Goal: Task Accomplishment & Management: Complete application form

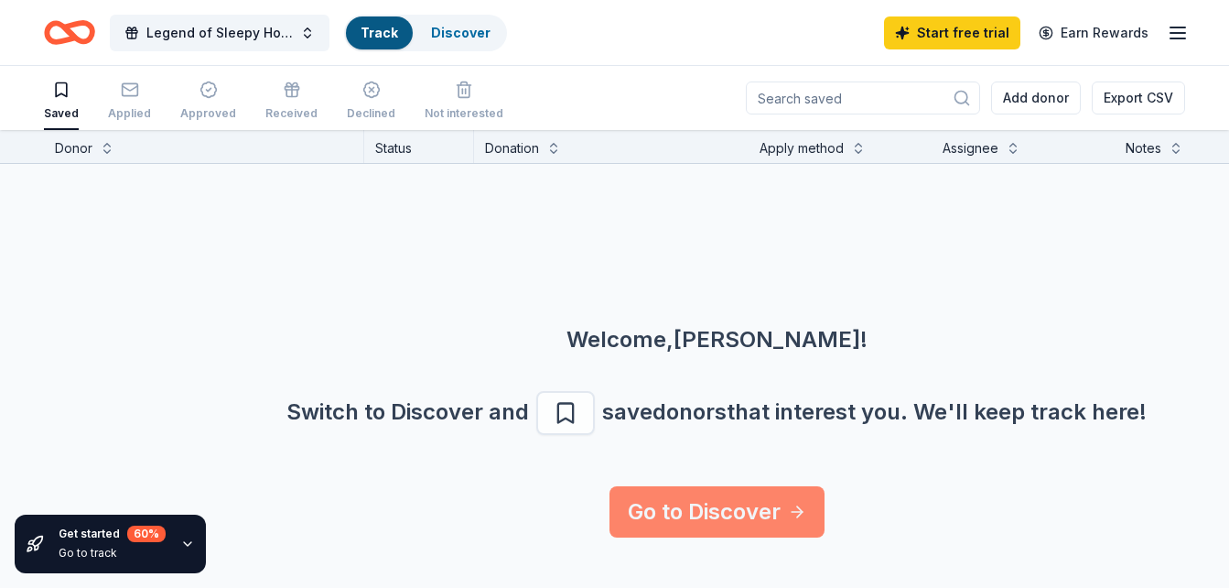
click at [696, 525] on link "Go to Discover" at bounding box center [717, 511] width 215 height 51
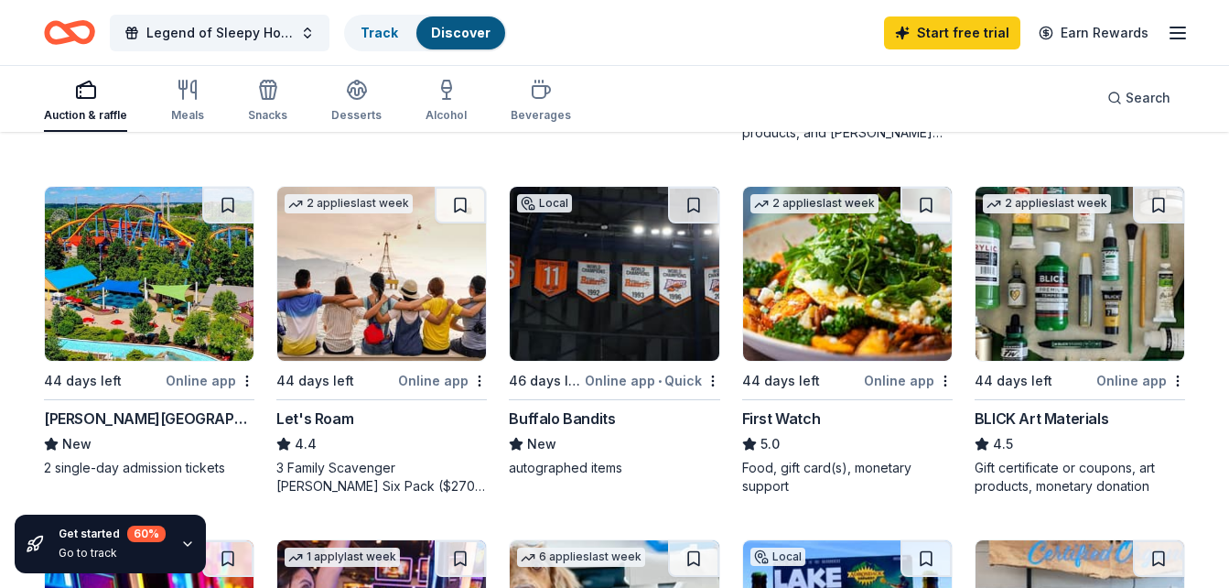
scroll to position [820, 0]
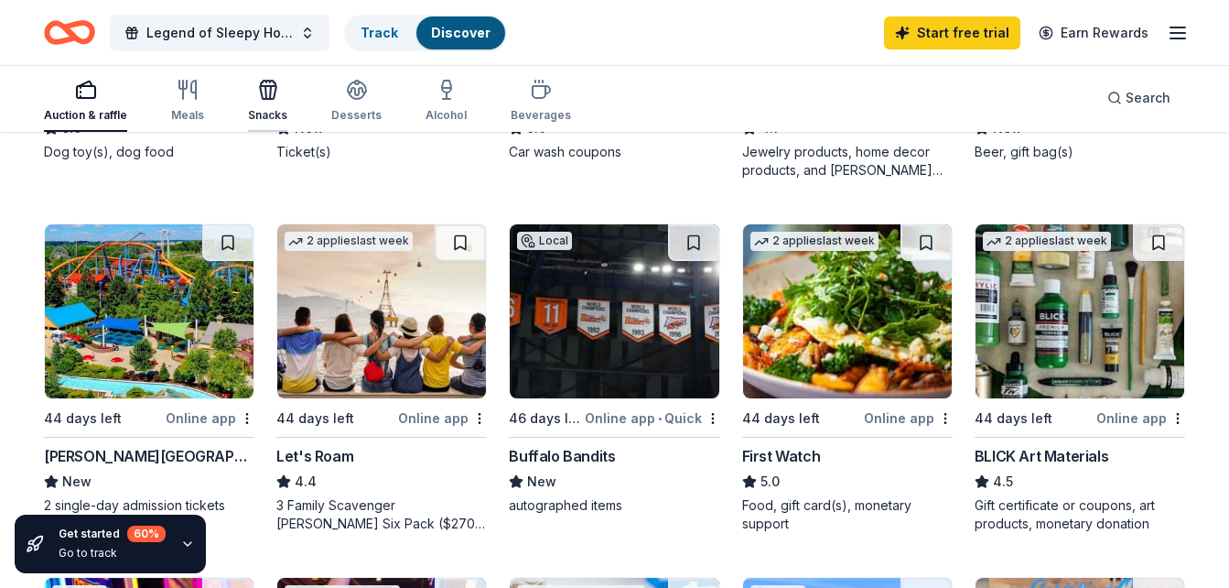
click at [270, 93] on icon "button" at bounding box center [268, 90] width 22 height 22
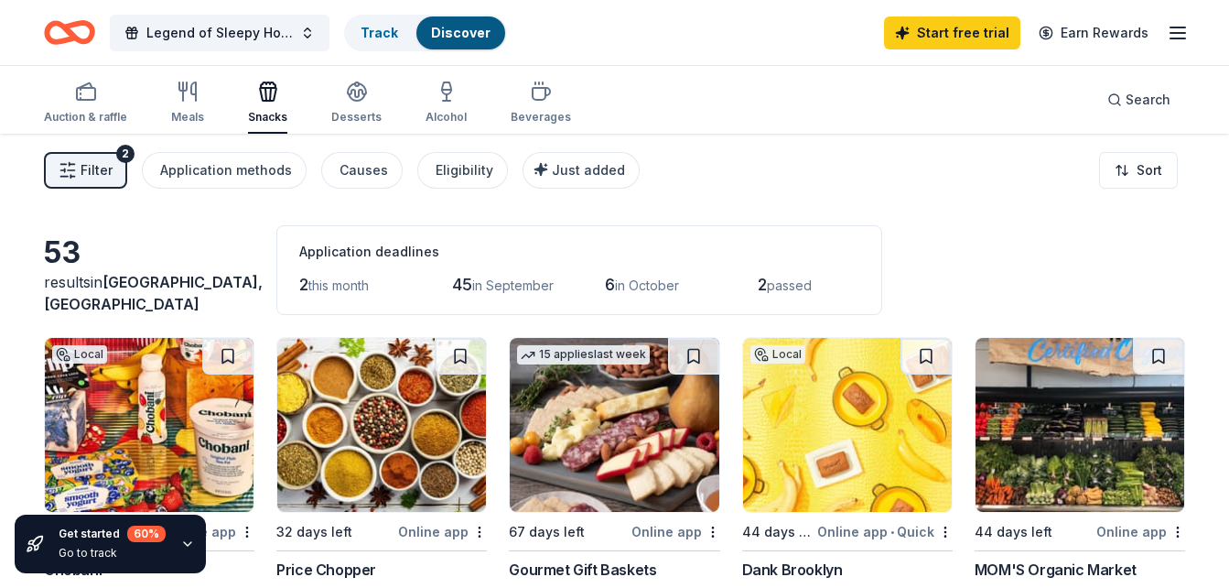
click at [153, 413] on img at bounding box center [149, 425] width 209 height 174
click at [450, 104] on div "Alcohol" at bounding box center [446, 103] width 41 height 44
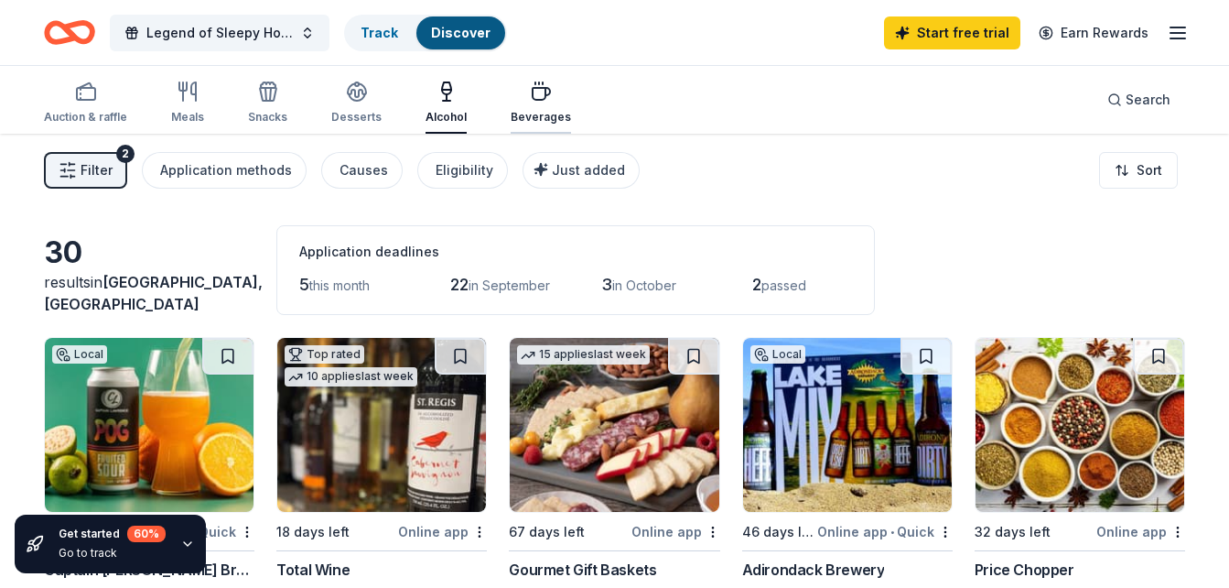
click at [533, 100] on icon "button" at bounding box center [541, 94] width 17 height 12
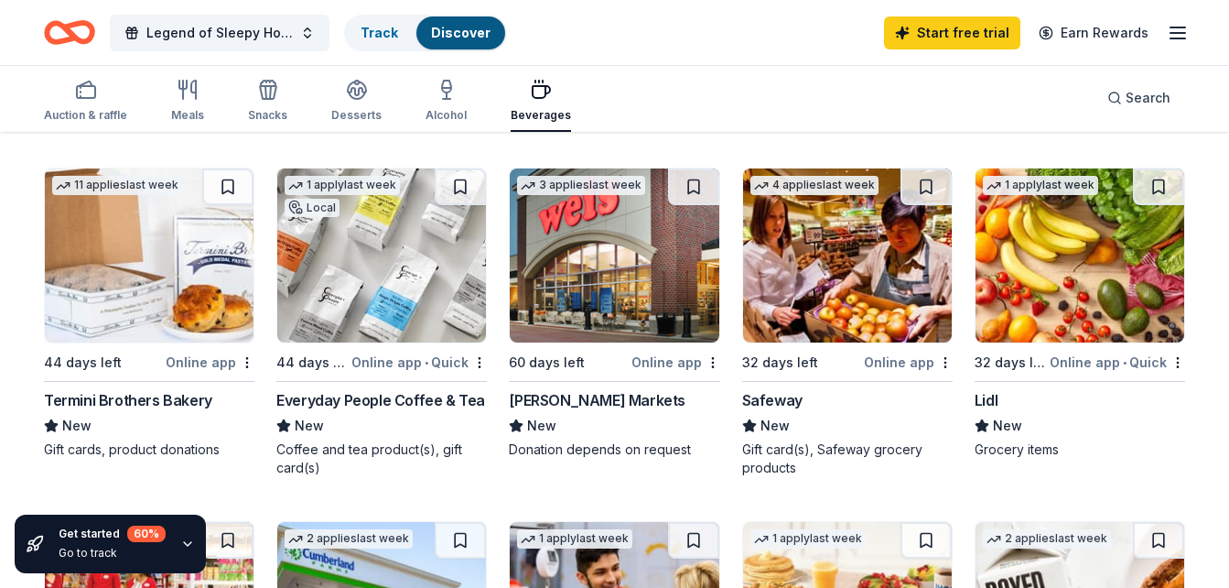
scroll to position [526, 0]
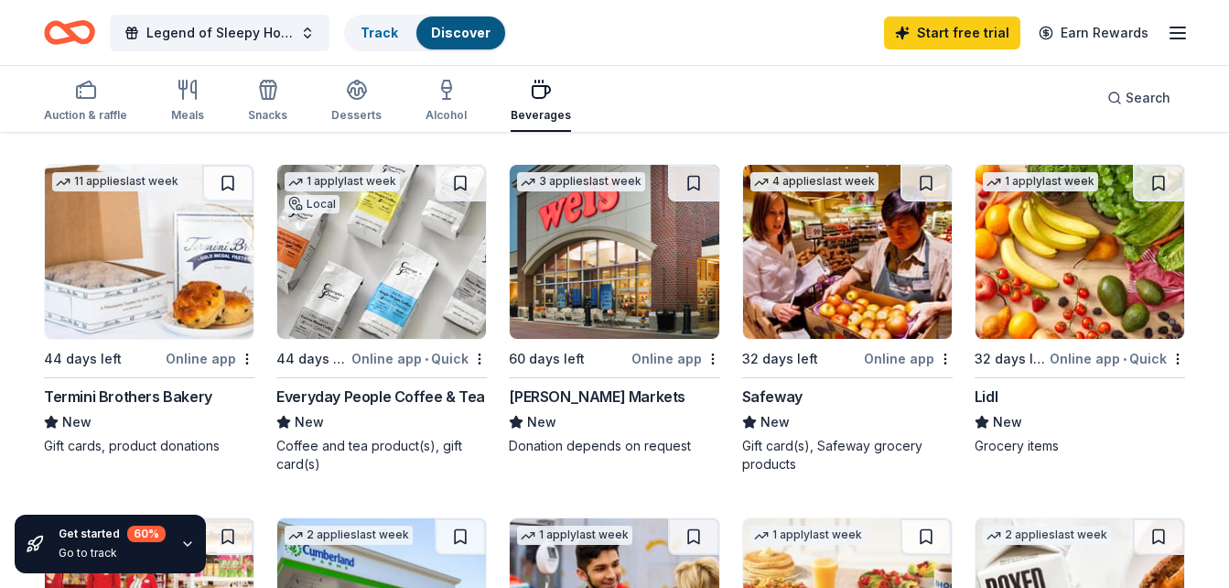
click at [660, 268] on img at bounding box center [614, 252] width 209 height 174
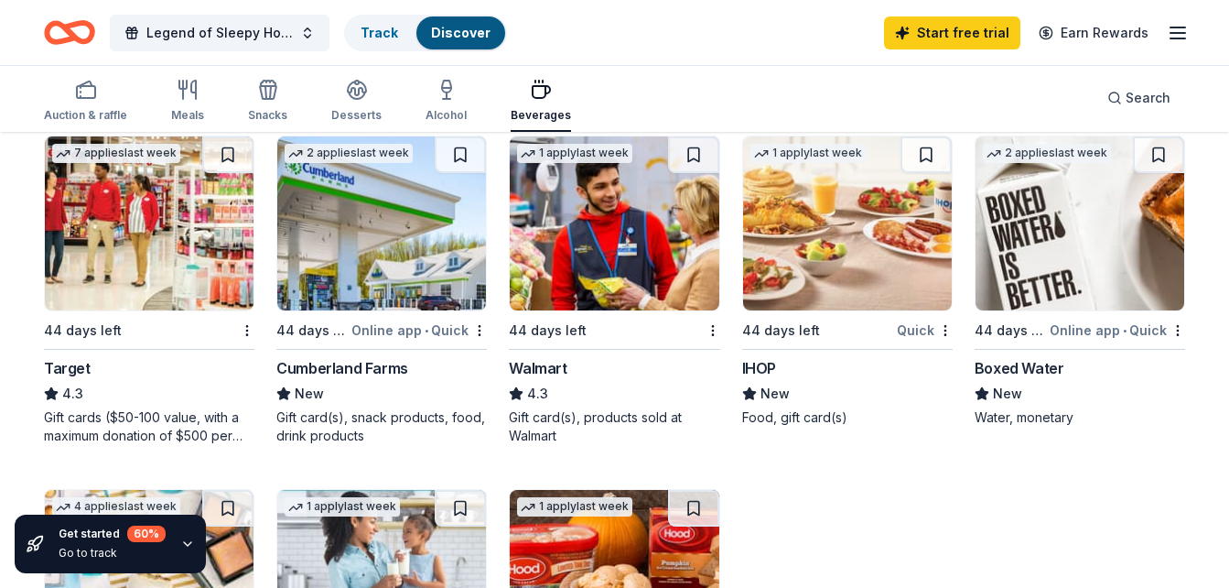
scroll to position [902, 0]
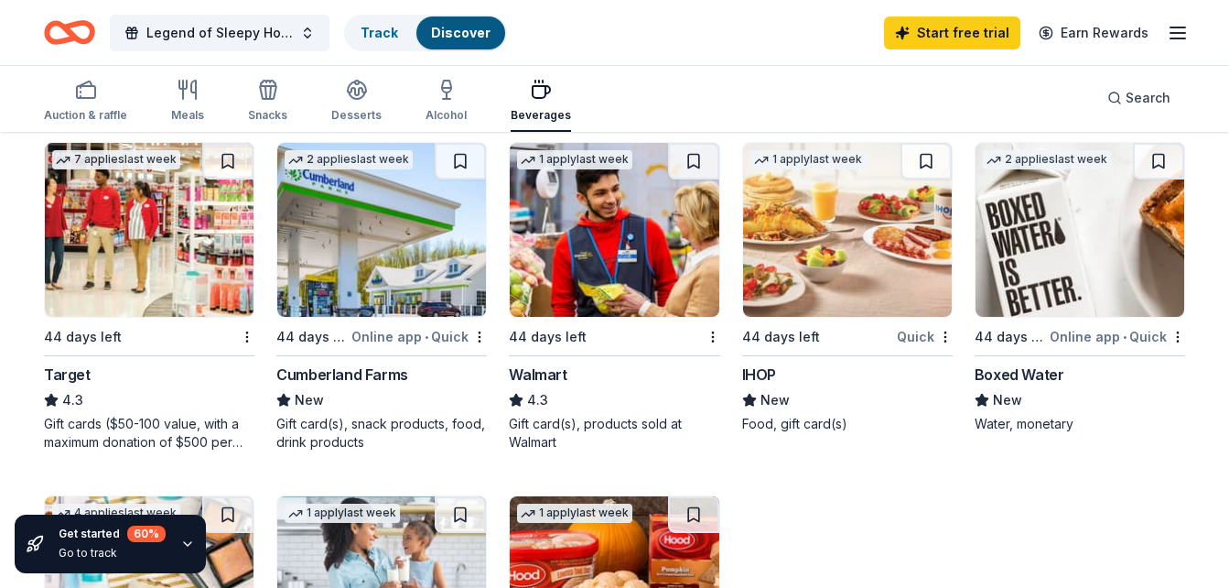
click at [1077, 243] on img at bounding box center [1080, 230] width 209 height 174
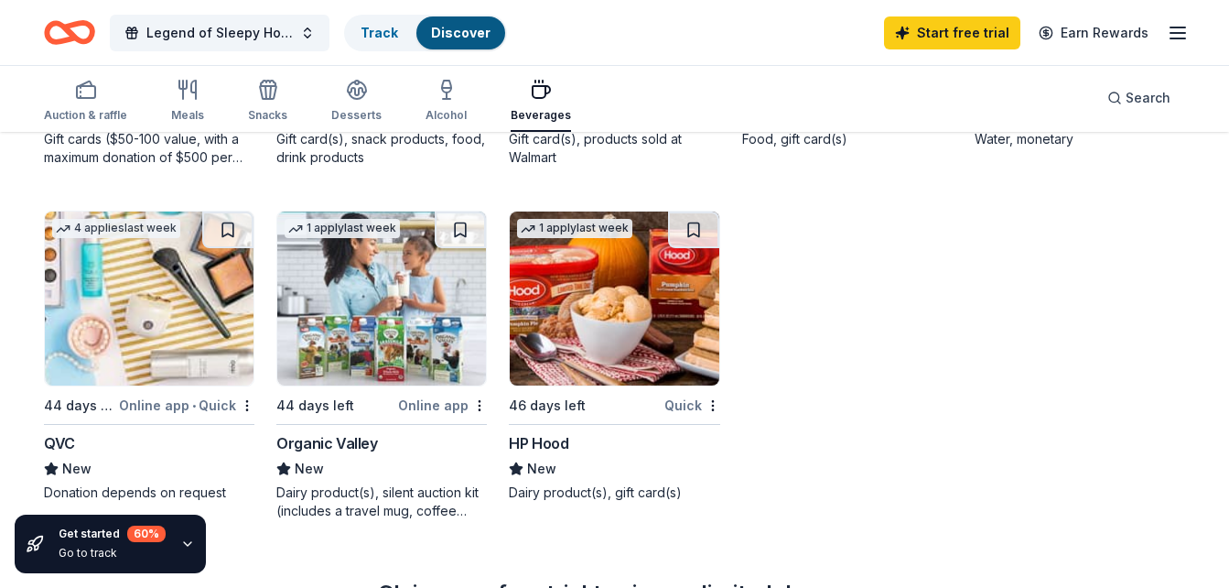
scroll to position [1184, 0]
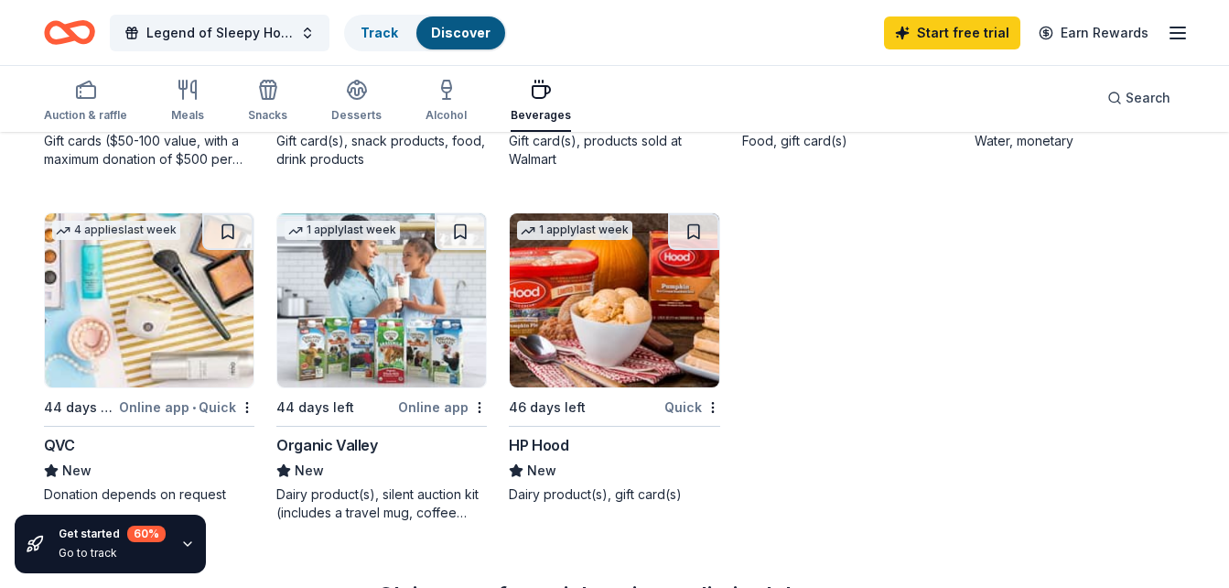
click at [382, 366] on img at bounding box center [381, 300] width 209 height 174
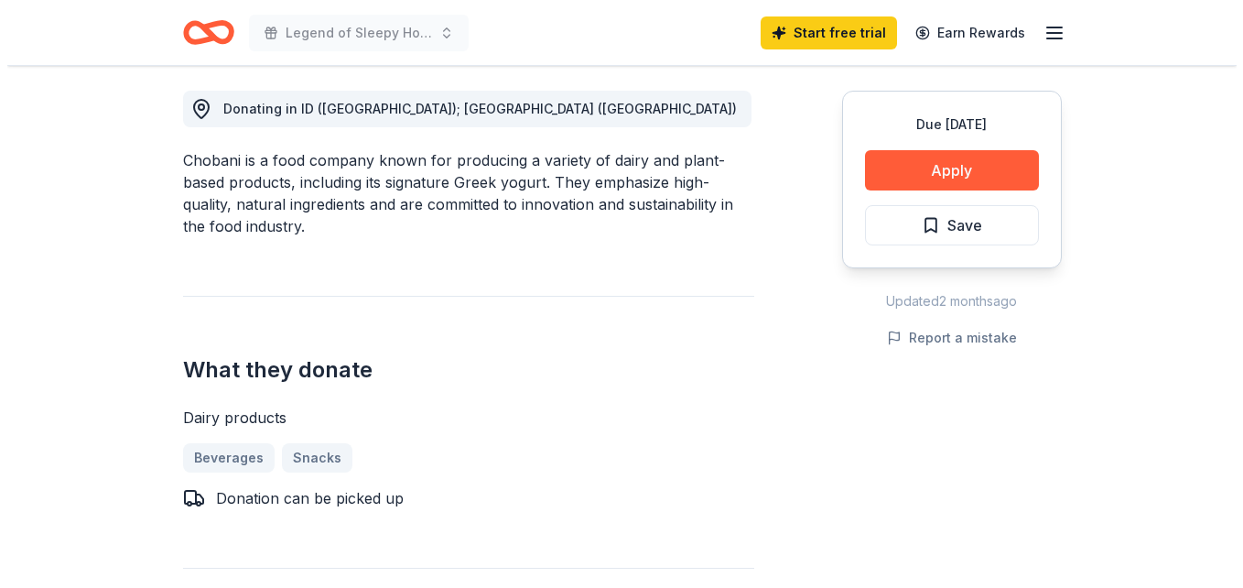
scroll to position [506, 0]
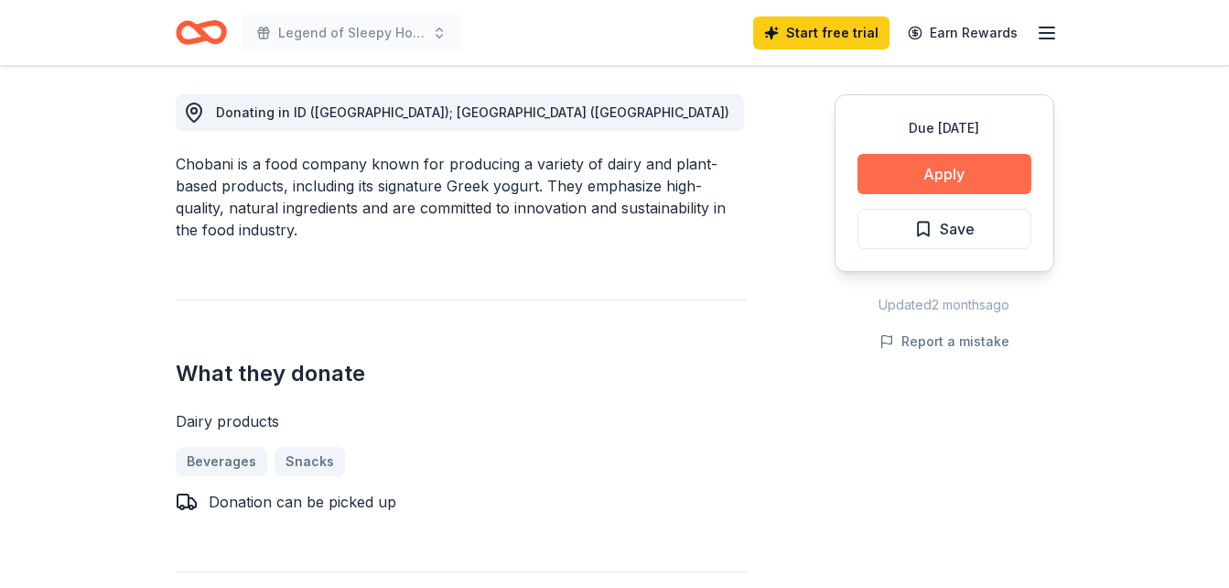
click at [931, 176] on button "Apply" at bounding box center [945, 174] width 174 height 40
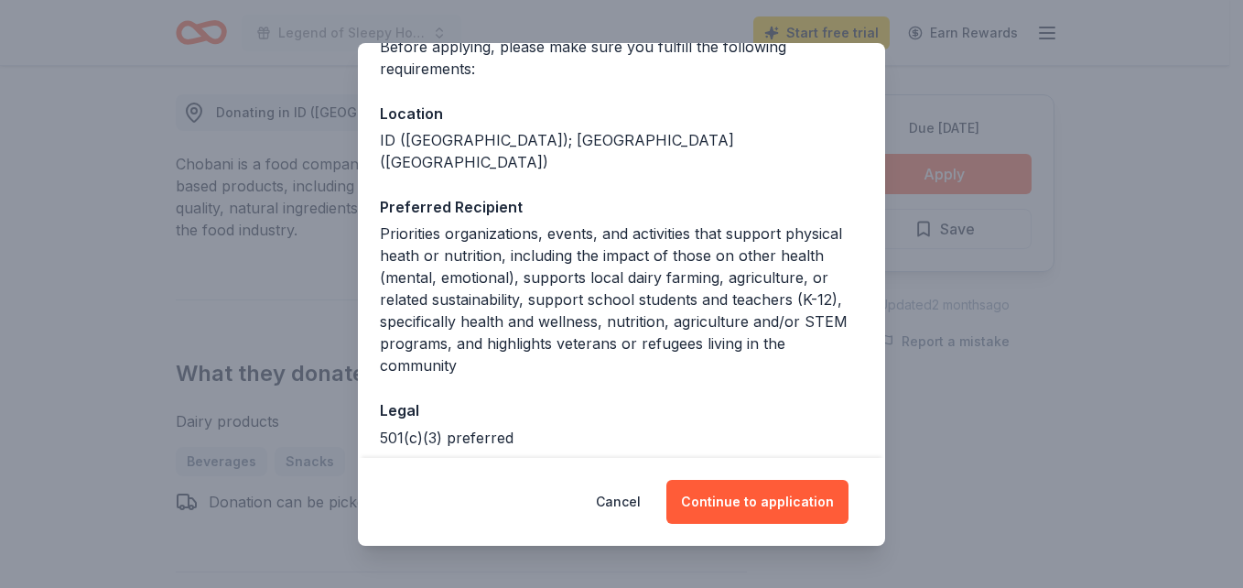
scroll to position [228, 0]
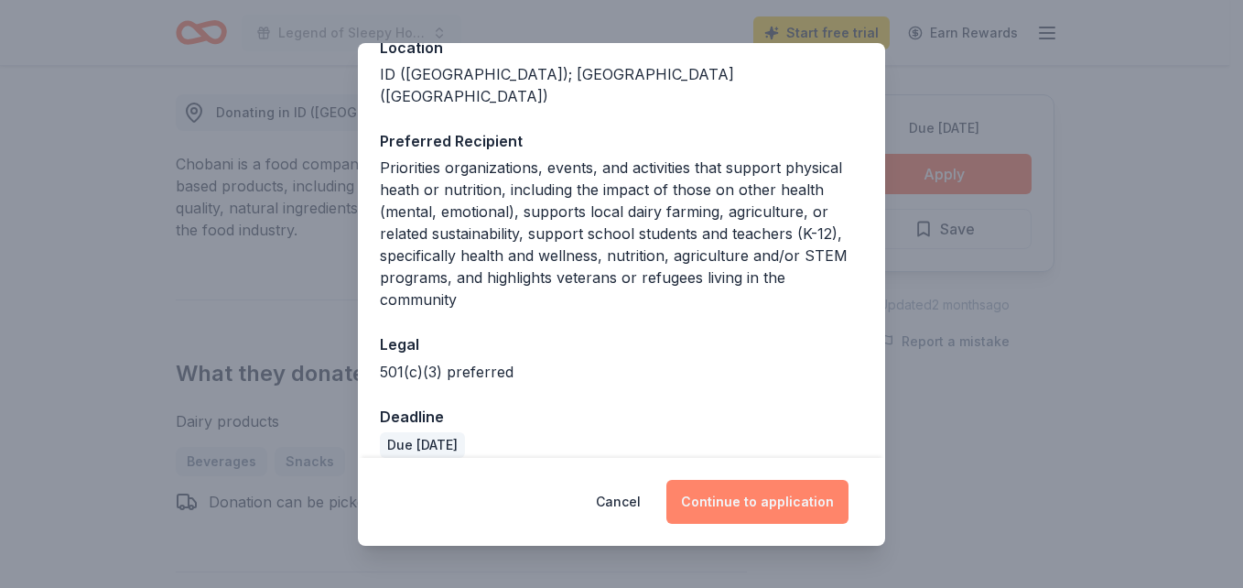
click at [742, 500] on button "Continue to application" at bounding box center [757, 502] width 182 height 44
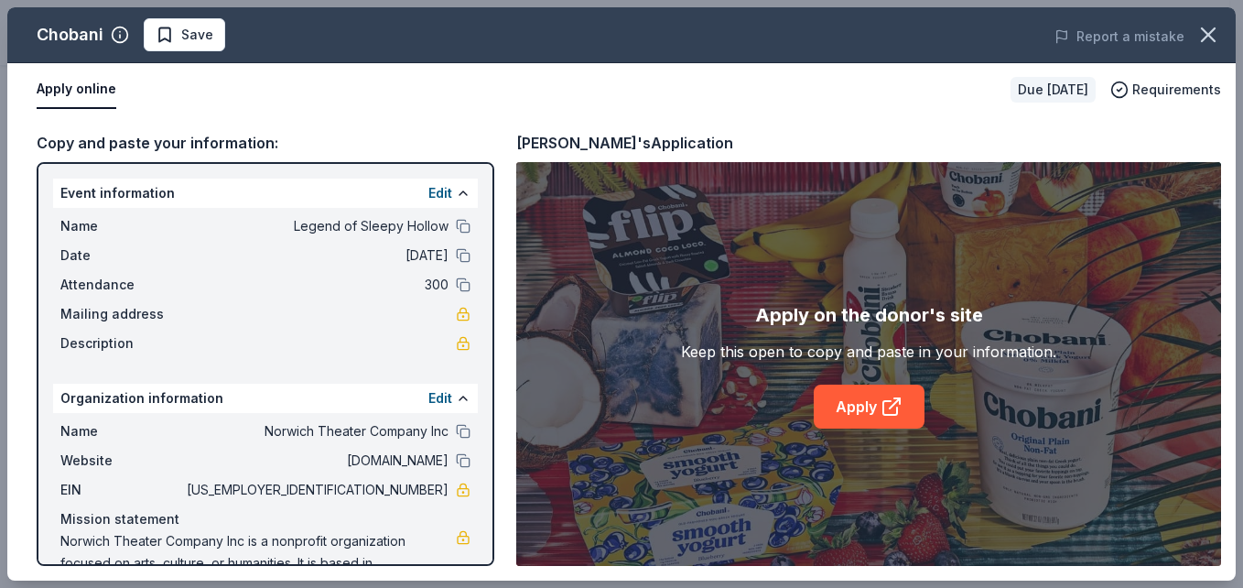
scroll to position [54, 0]
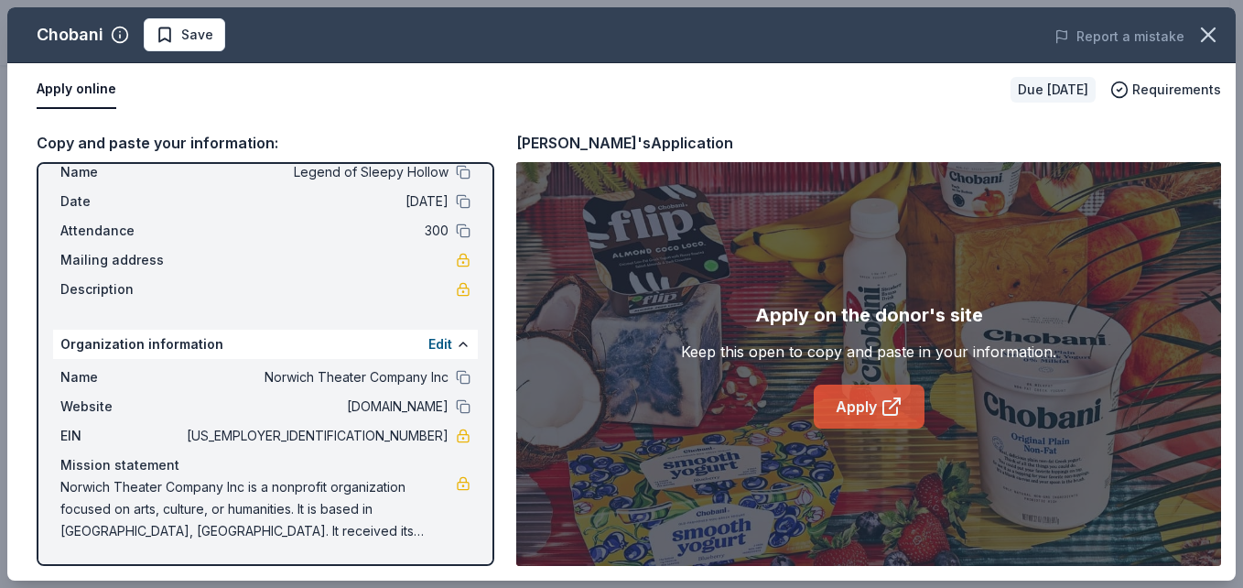
click at [869, 408] on link "Apply" at bounding box center [869, 406] width 111 height 44
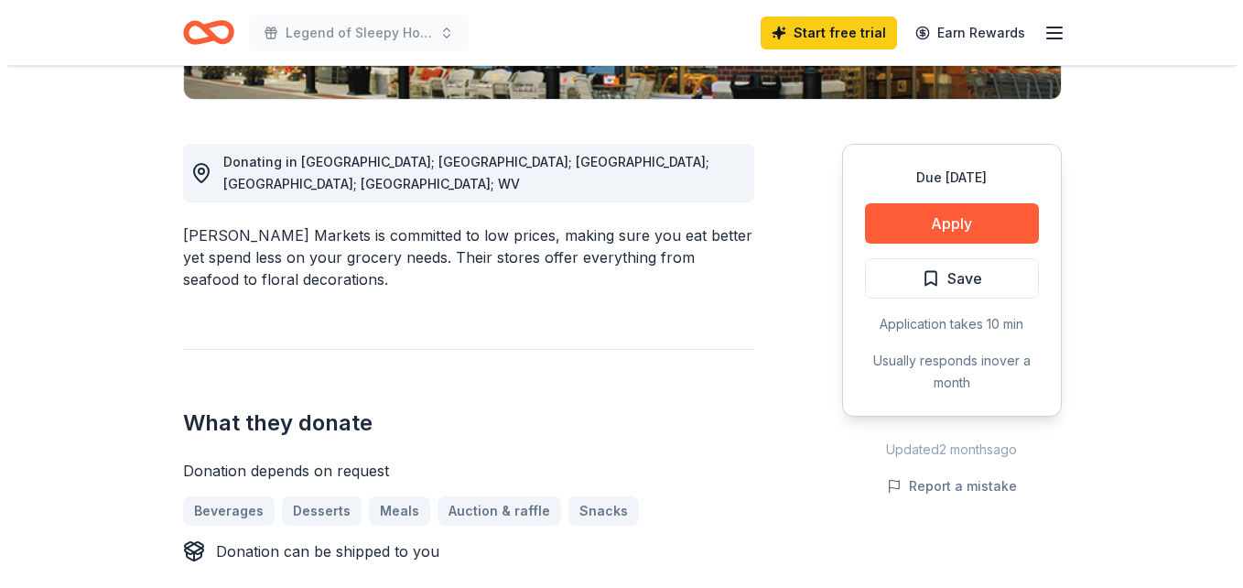
scroll to position [487, 0]
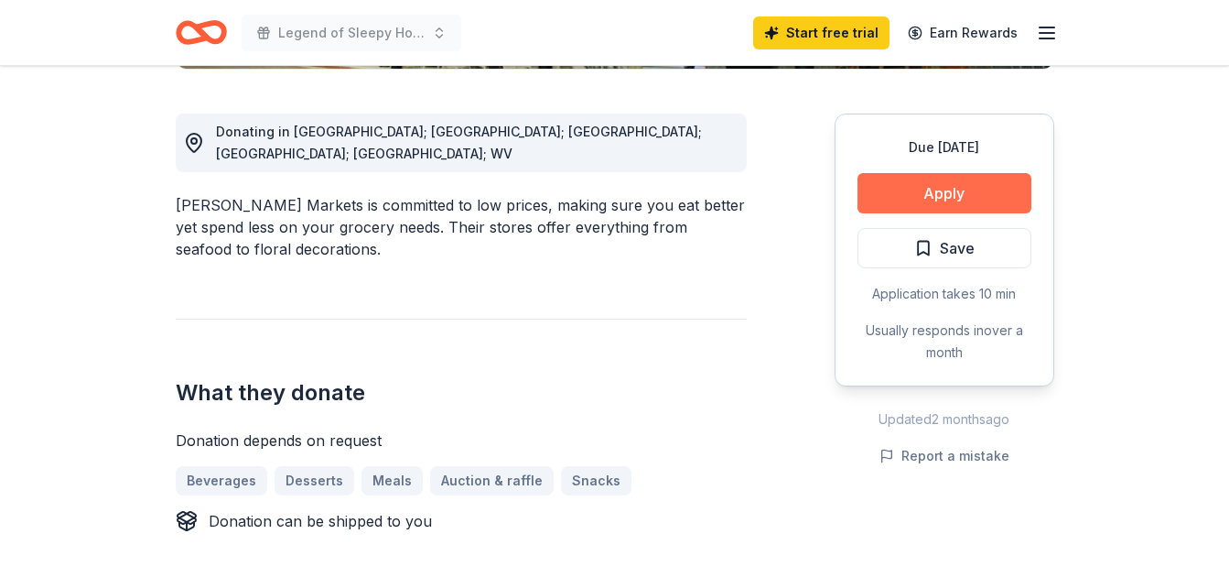
click at [934, 200] on button "Apply" at bounding box center [945, 193] width 174 height 40
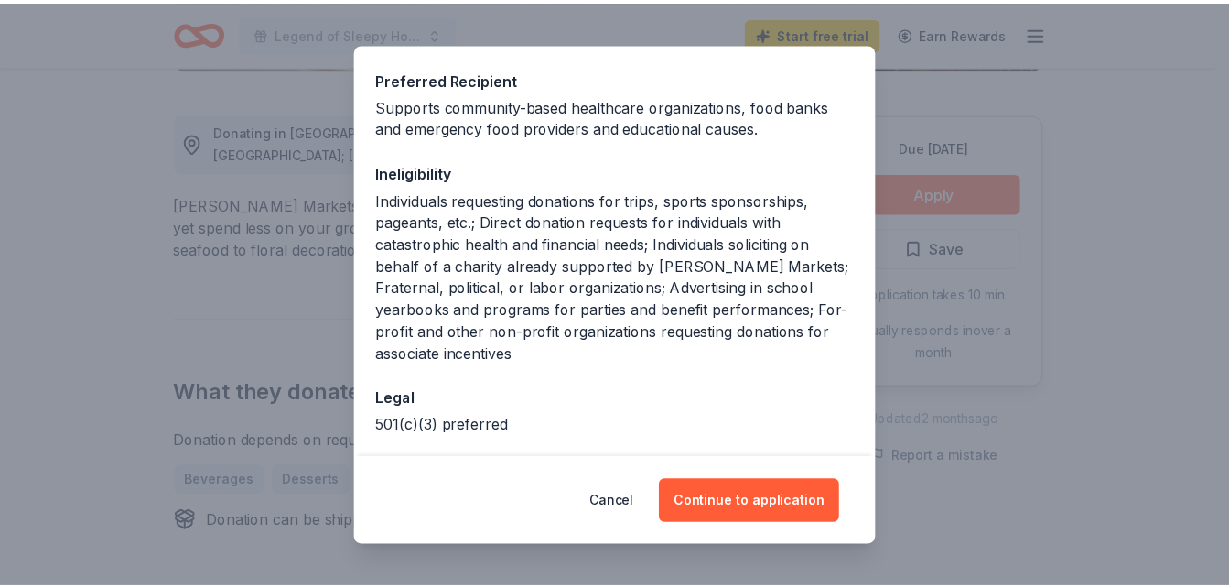
scroll to position [370, 0]
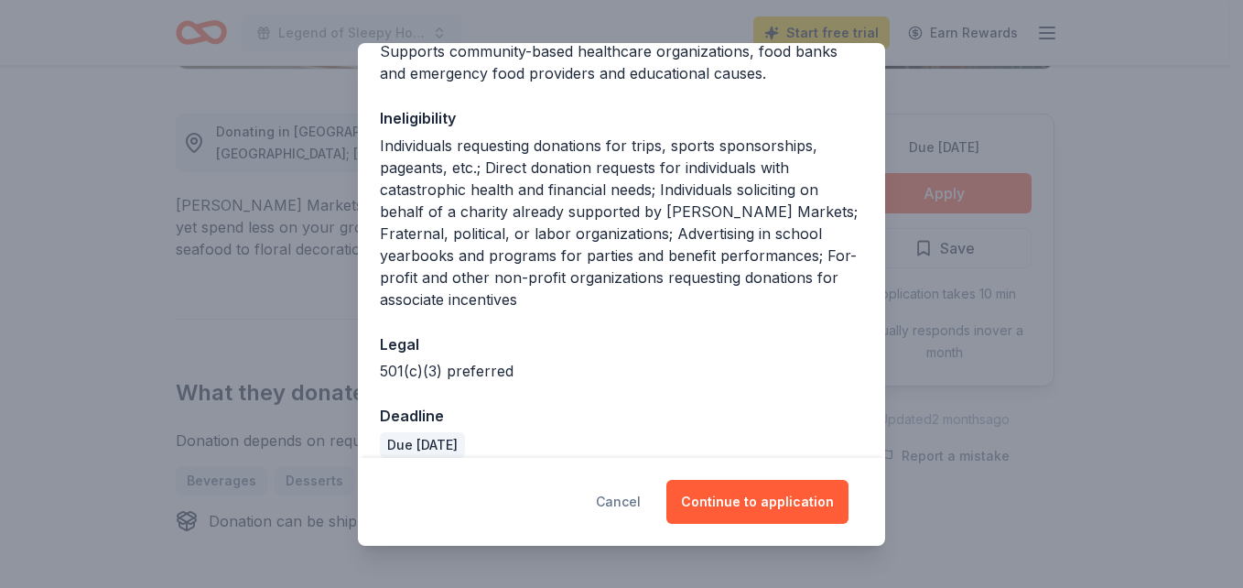
click at [636, 507] on button "Cancel" at bounding box center [618, 502] width 45 height 44
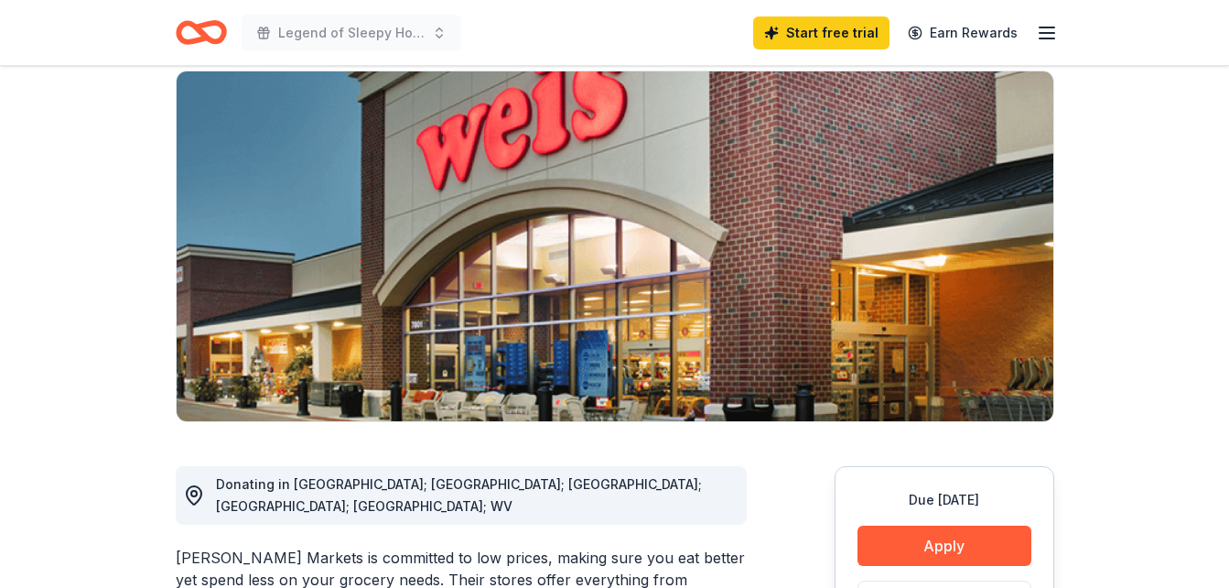
scroll to position [133, 0]
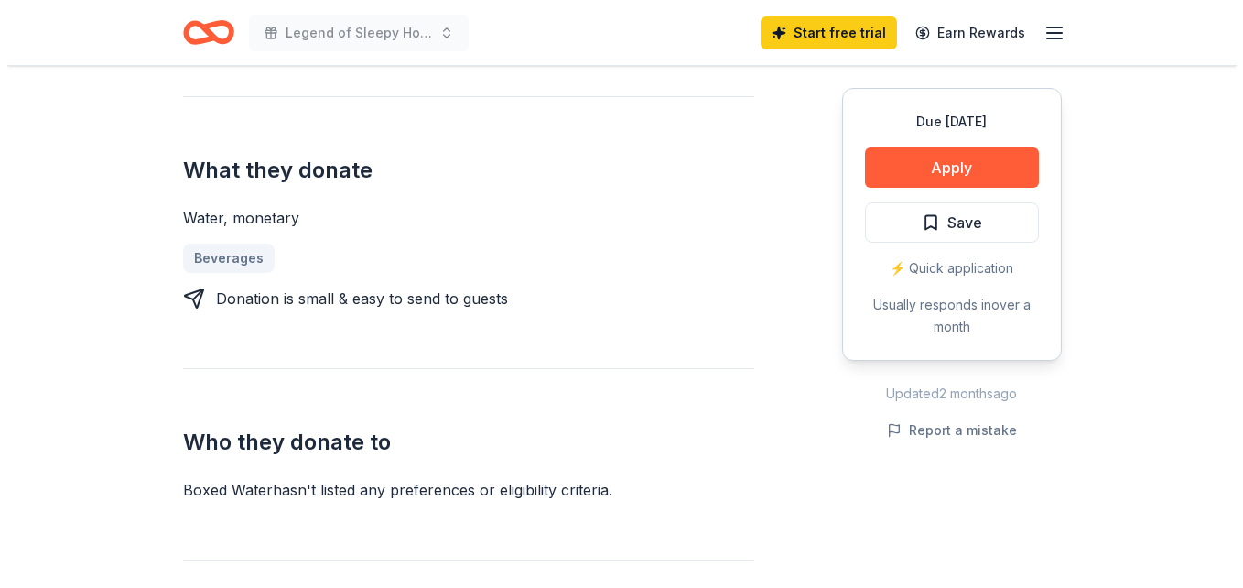
scroll to position [664, 0]
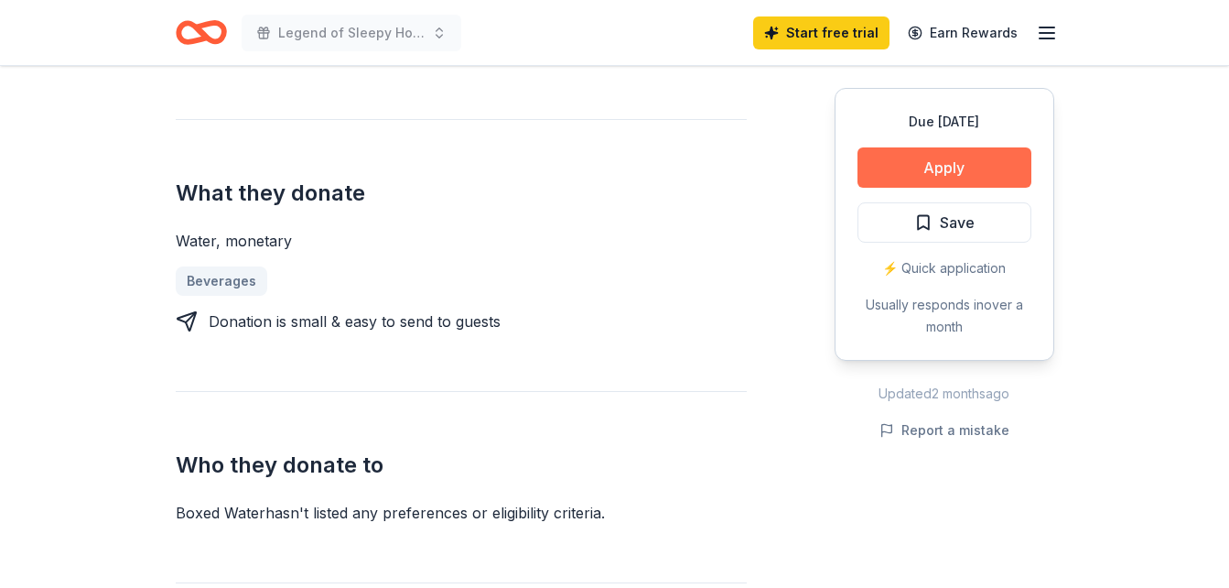
click at [947, 174] on button "Apply" at bounding box center [945, 167] width 174 height 40
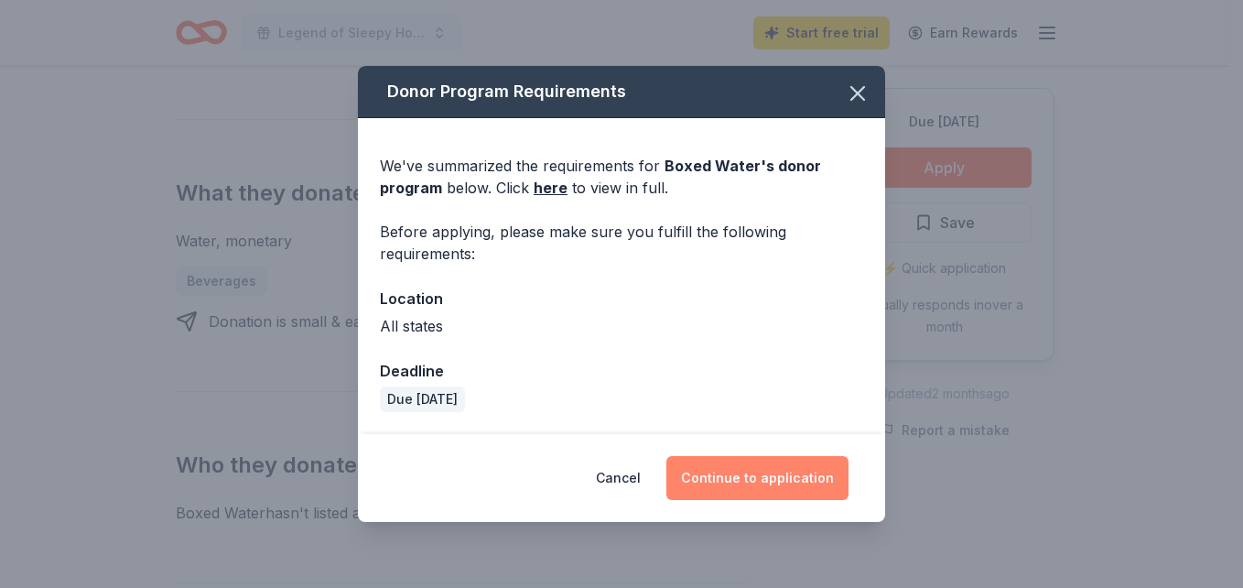
click at [763, 477] on button "Continue to application" at bounding box center [757, 478] width 182 height 44
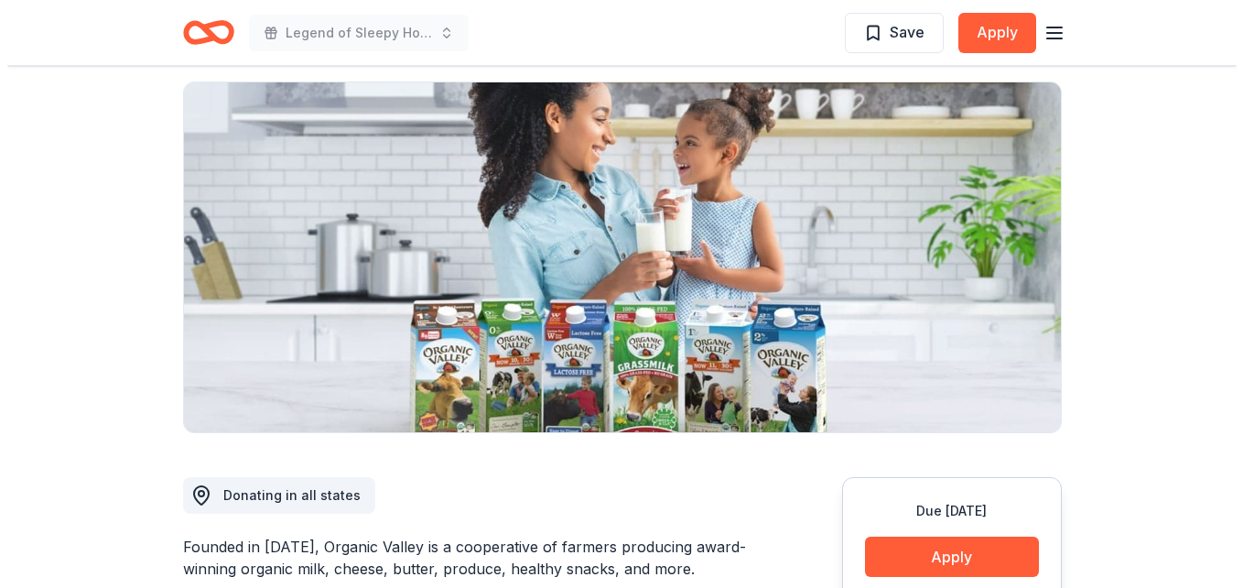
scroll to position [134, 0]
